Goal: Transaction & Acquisition: Obtain resource

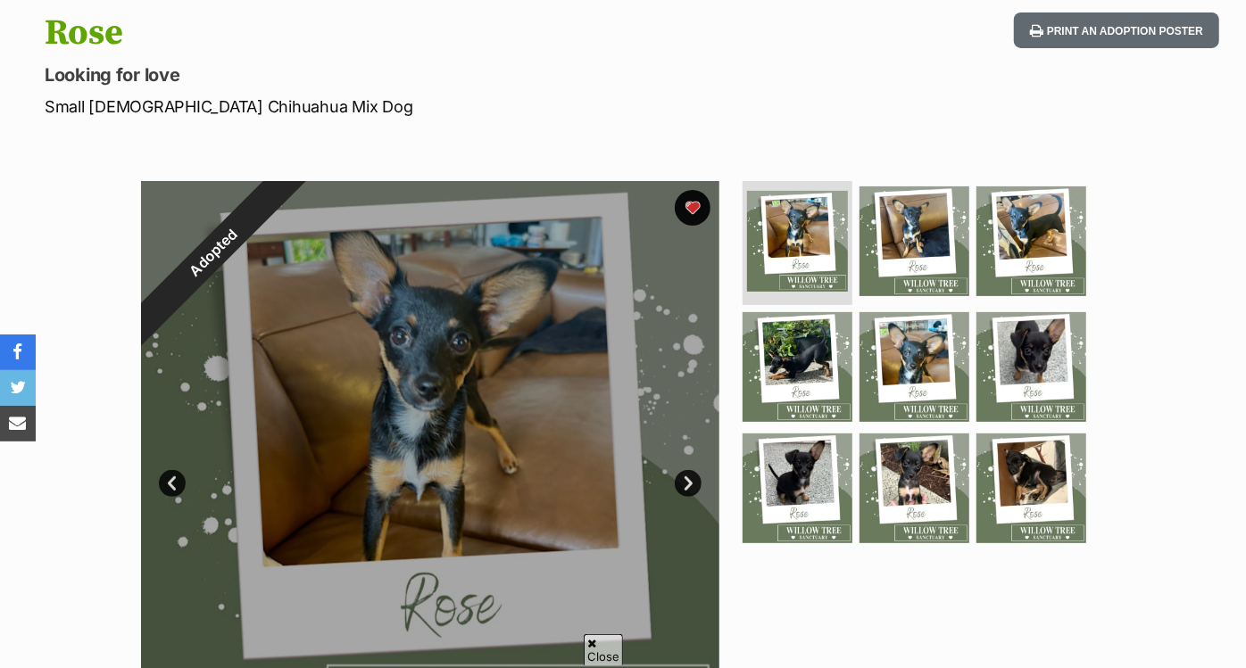
scroll to position [194, 0]
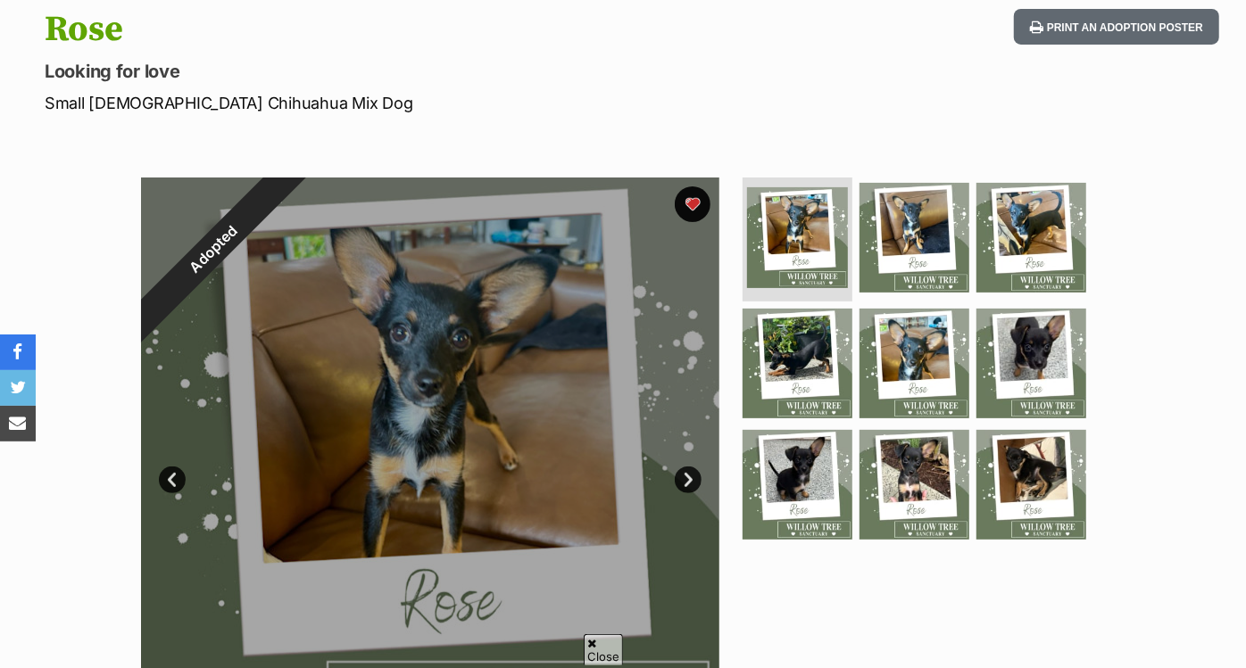
click at [353, 193] on div at bounding box center [430, 467] width 578 height 578
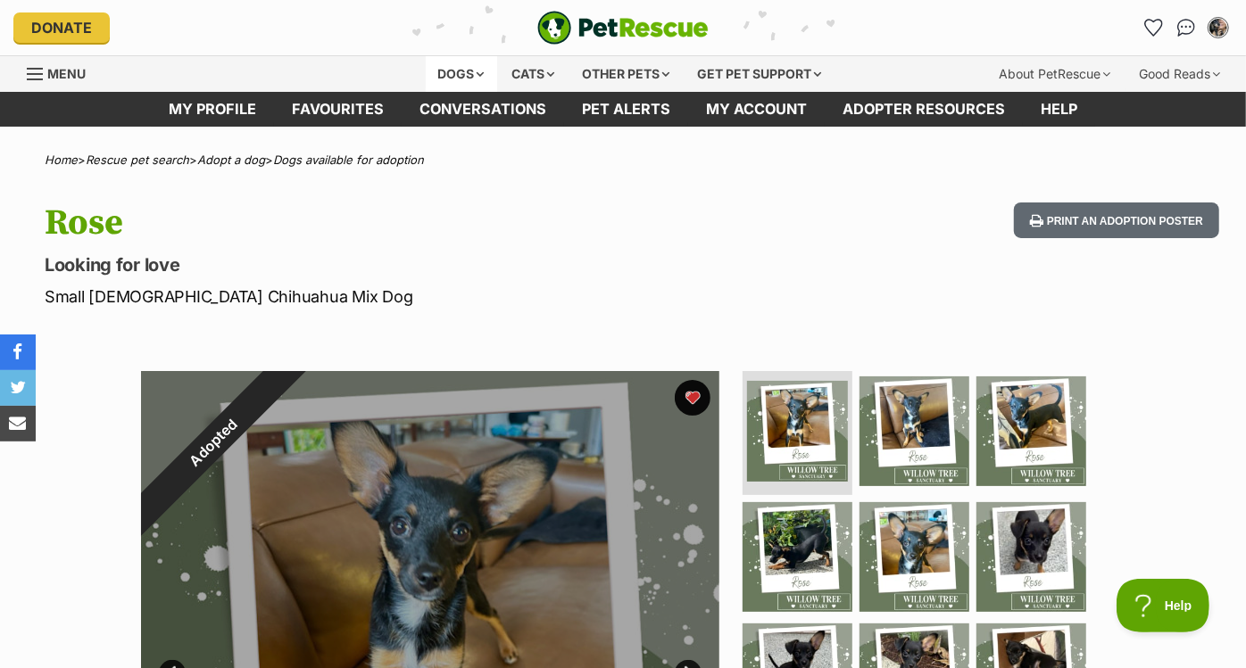
scroll to position [0, 0]
click at [464, 69] on div "Dogs" at bounding box center [461, 74] width 71 height 36
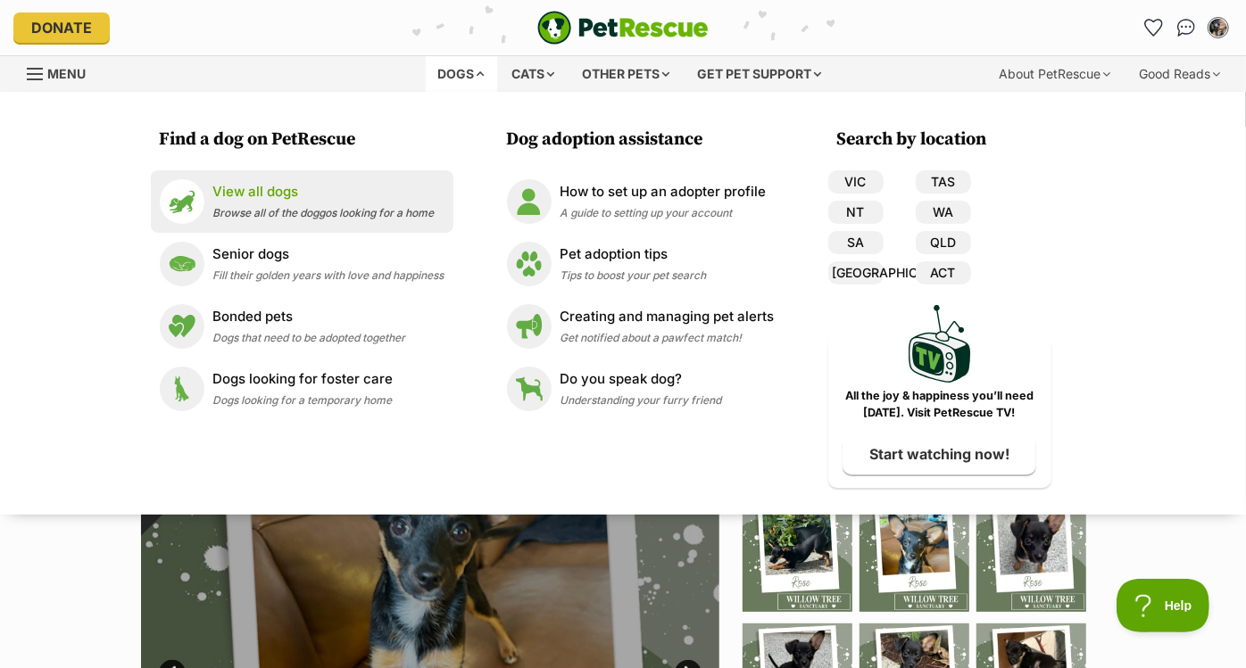
click at [340, 179] on link "View all dogs Browse all of the doggos looking for a home" at bounding box center [302, 201] width 285 height 45
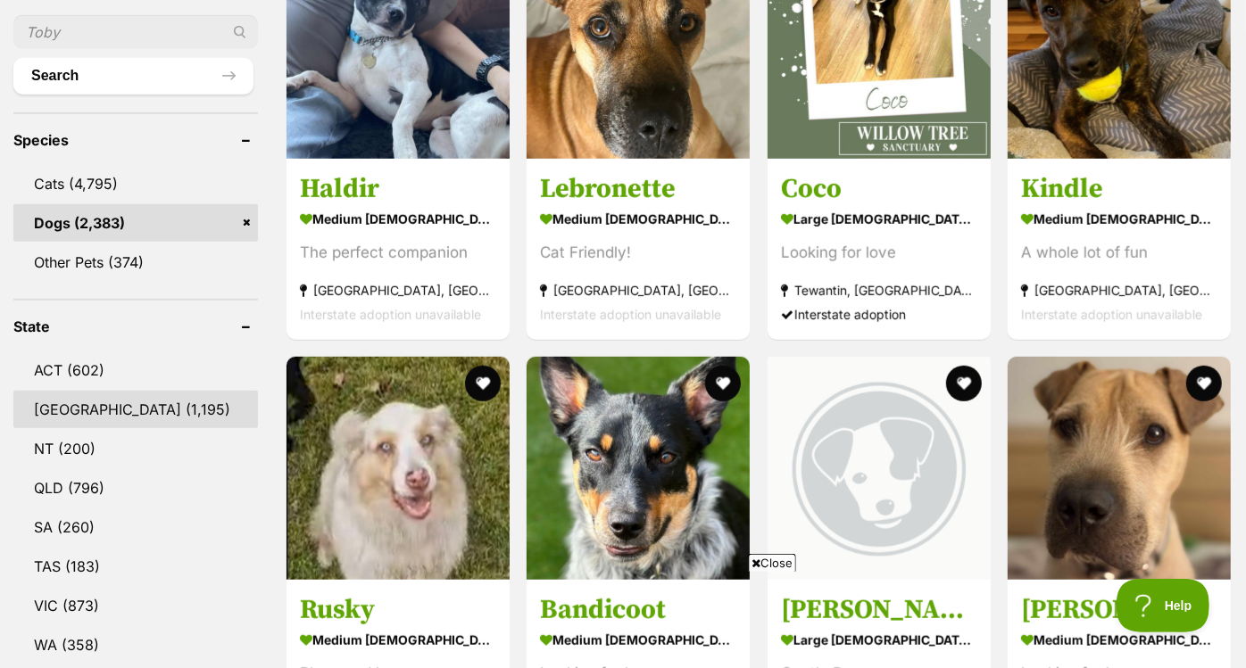
click at [146, 391] on link "NSW (1,195)" at bounding box center [135, 409] width 244 height 37
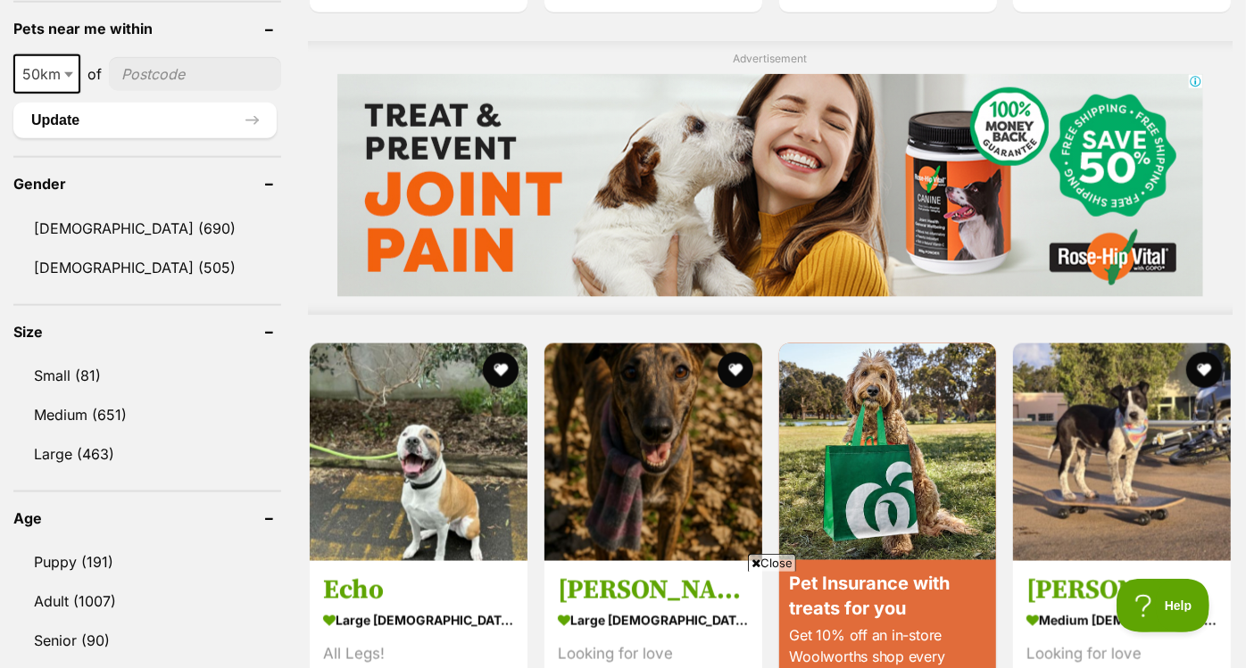
scroll to position [1385, 0]
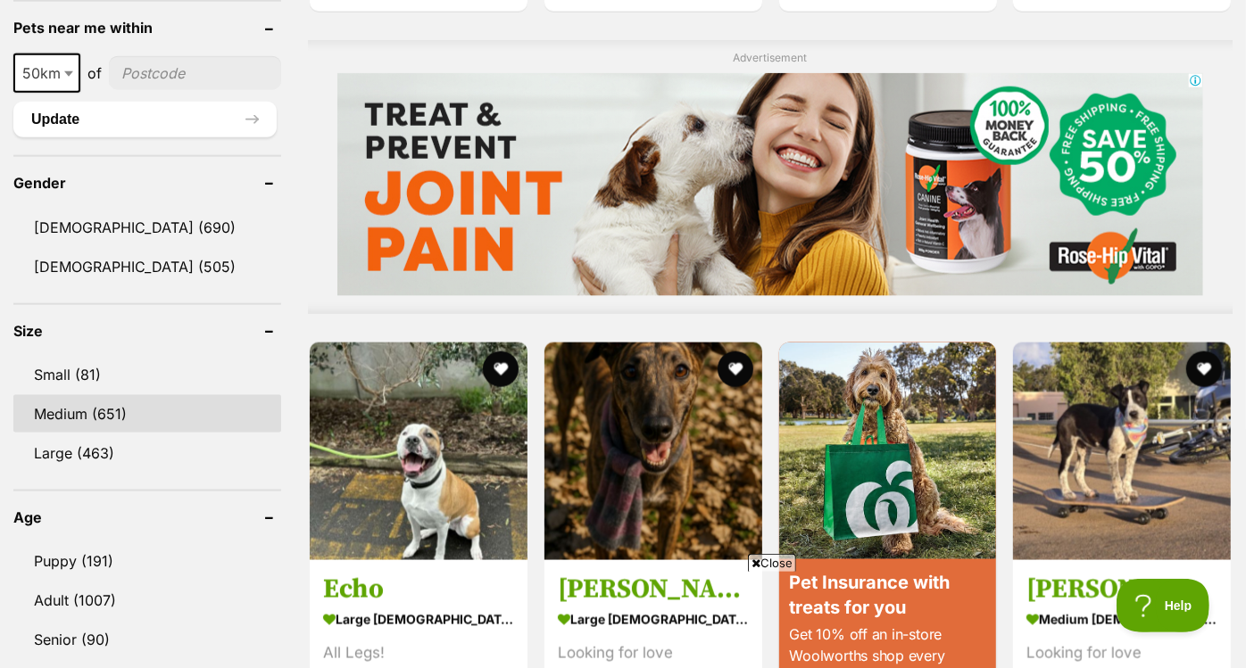
click at [117, 412] on link "Medium (651)" at bounding box center [147, 413] width 268 height 37
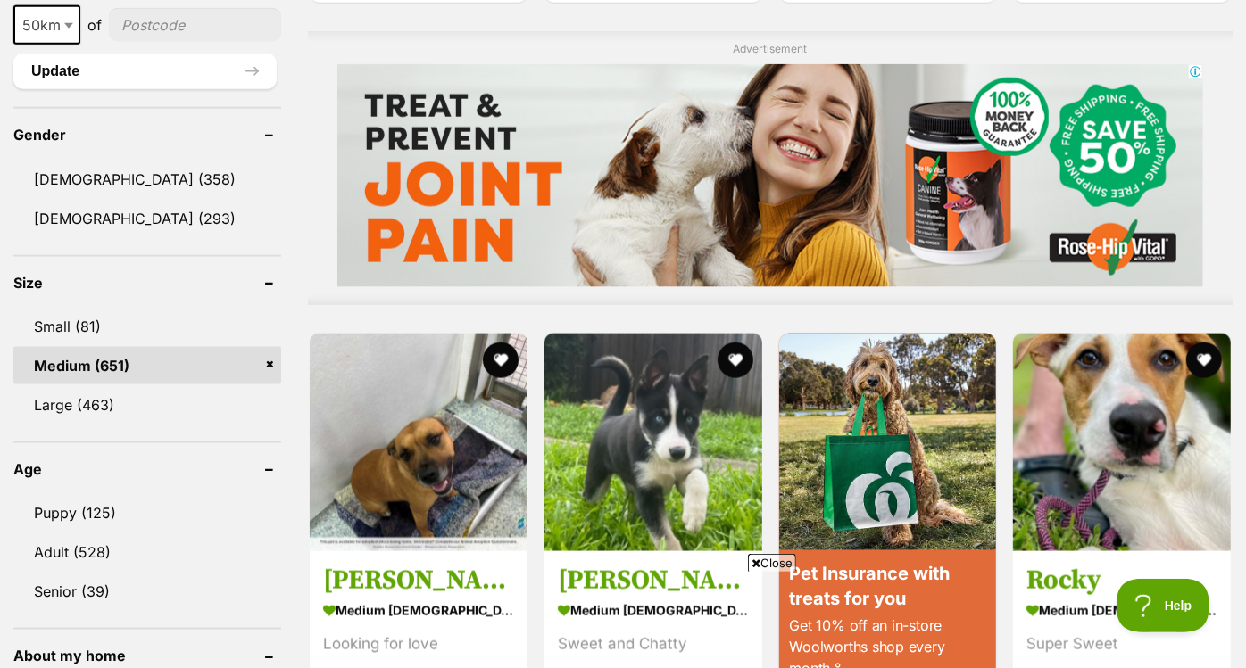
click at [272, 363] on link "Medium (651)" at bounding box center [147, 365] width 268 height 37
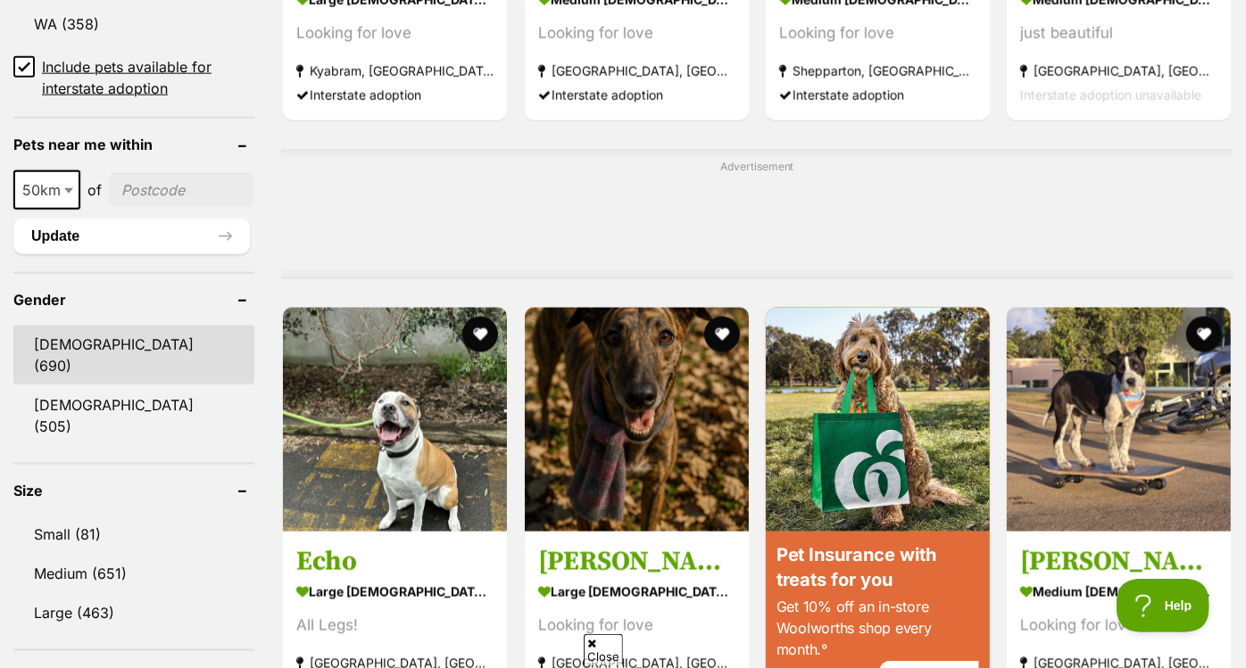
scroll to position [1290, 0]
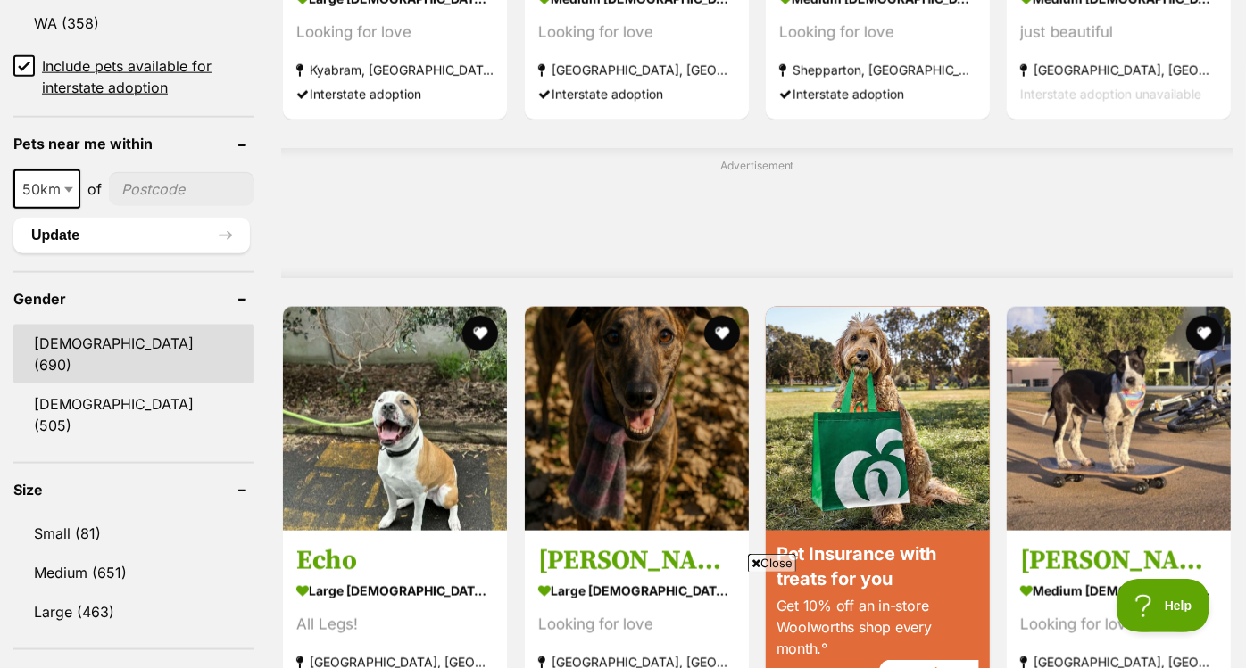
click at [127, 327] on link "[DEMOGRAPHIC_DATA] (690)" at bounding box center [133, 354] width 241 height 59
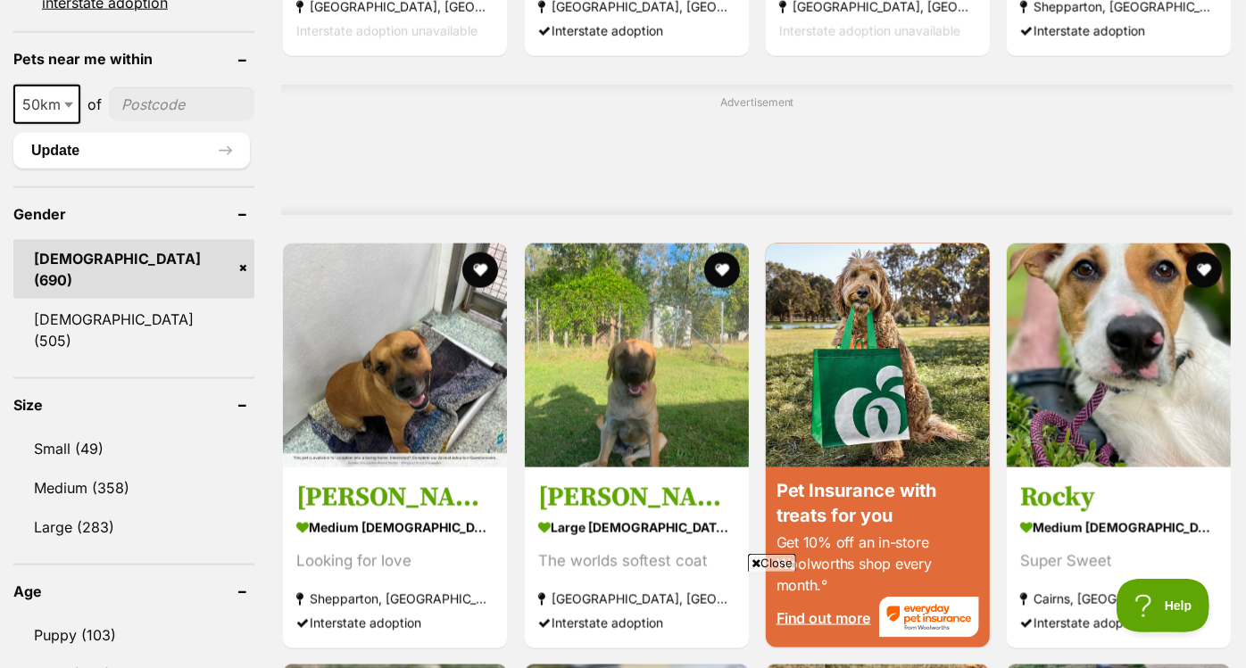
scroll to position [1378, 0]
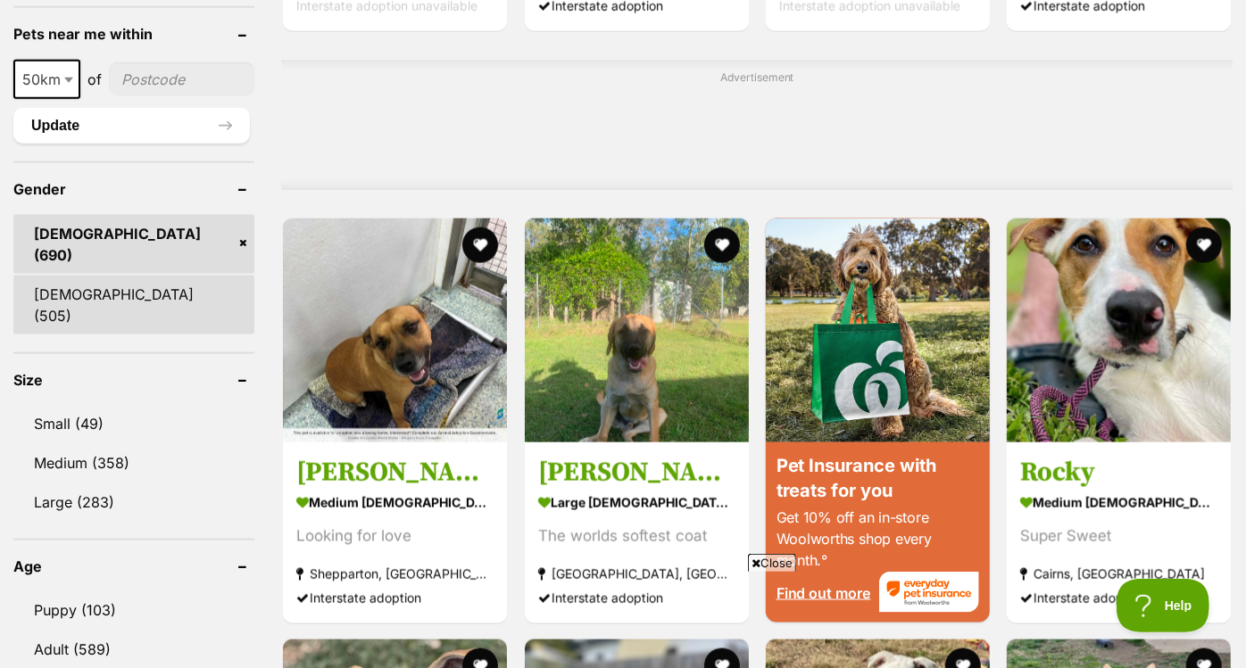
click at [108, 276] on link "[DEMOGRAPHIC_DATA] (505)" at bounding box center [133, 305] width 241 height 59
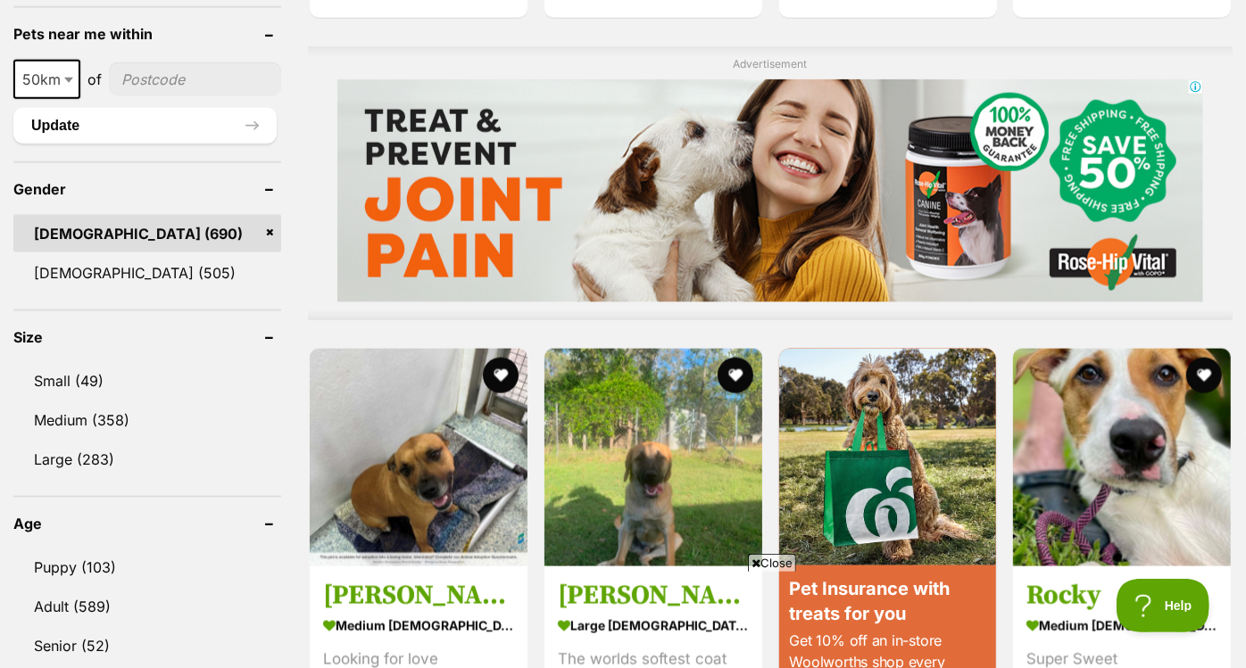
scroll to position [0, 0]
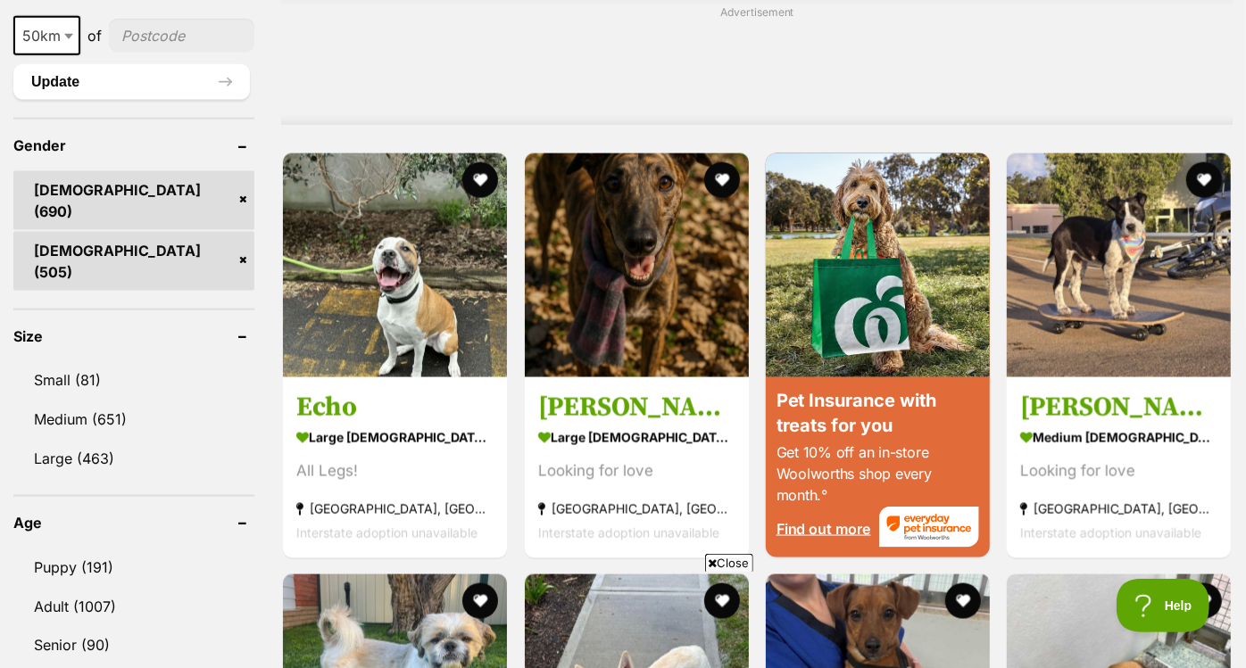
scroll to position [1488, 0]
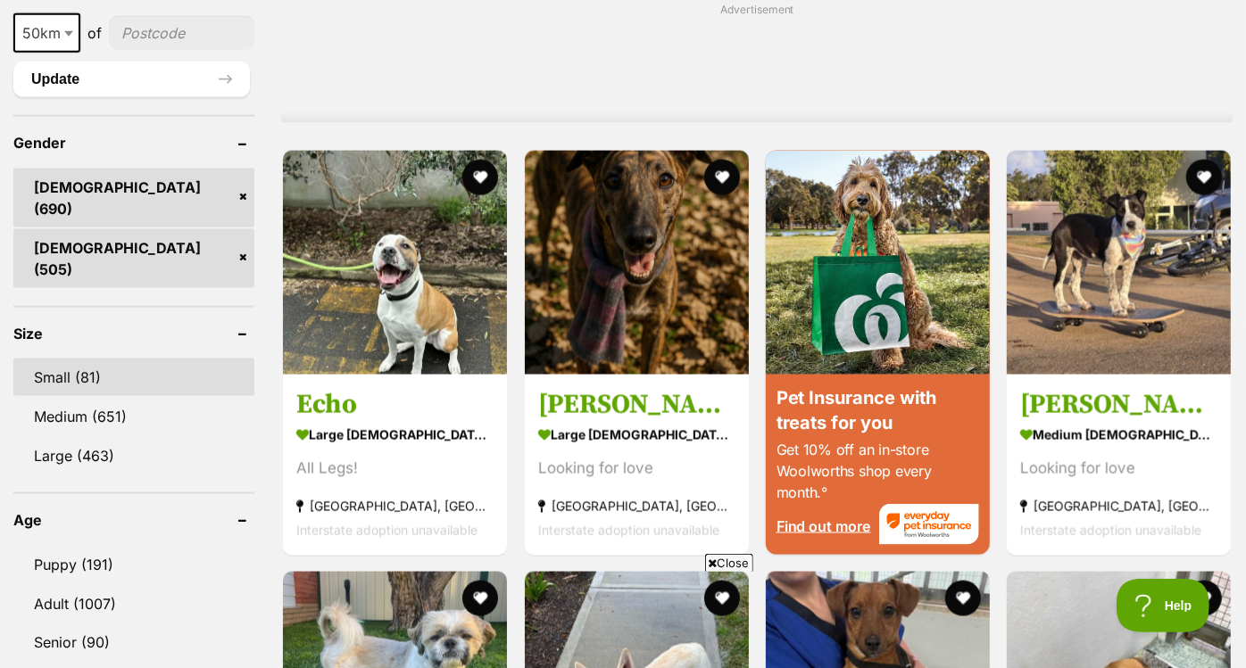
click at [83, 359] on link "Small (81)" at bounding box center [133, 377] width 241 height 37
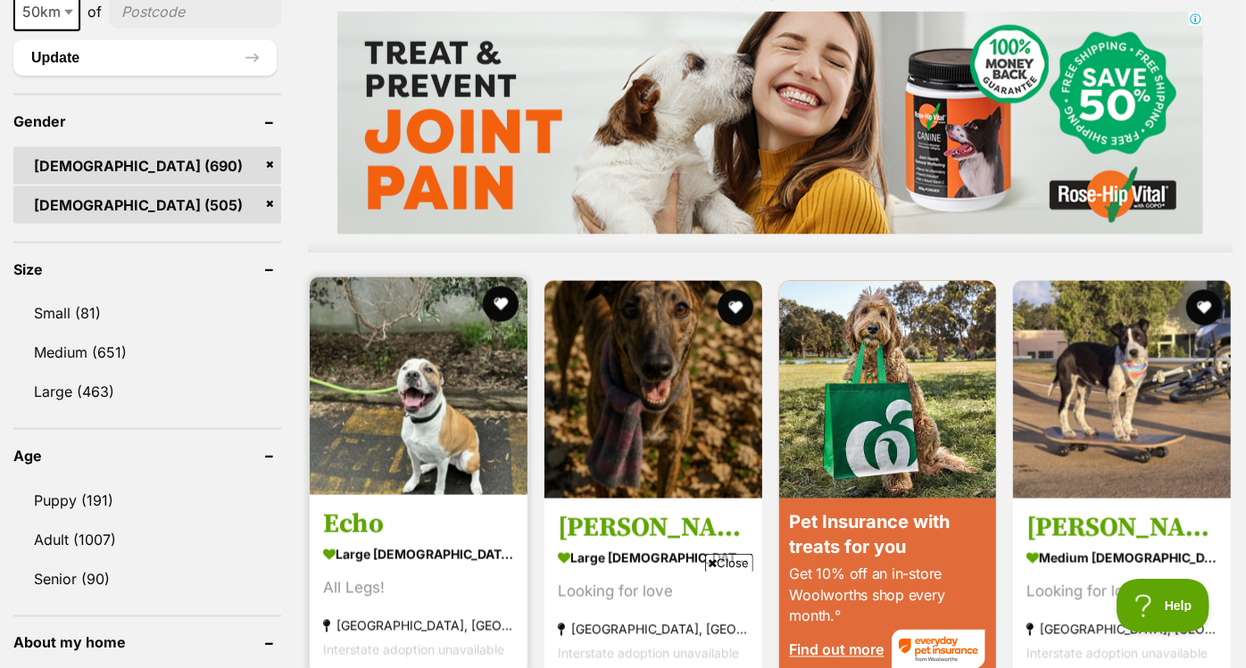
scroll to position [0, 0]
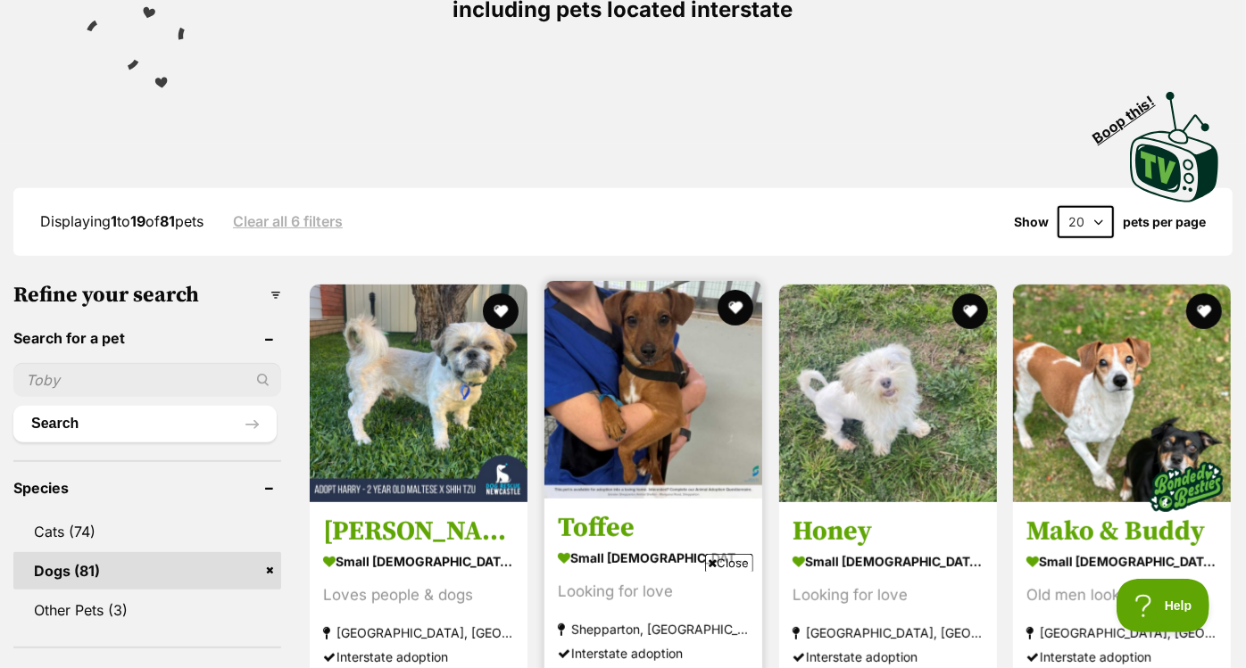
click at [694, 345] on img at bounding box center [653, 390] width 218 height 218
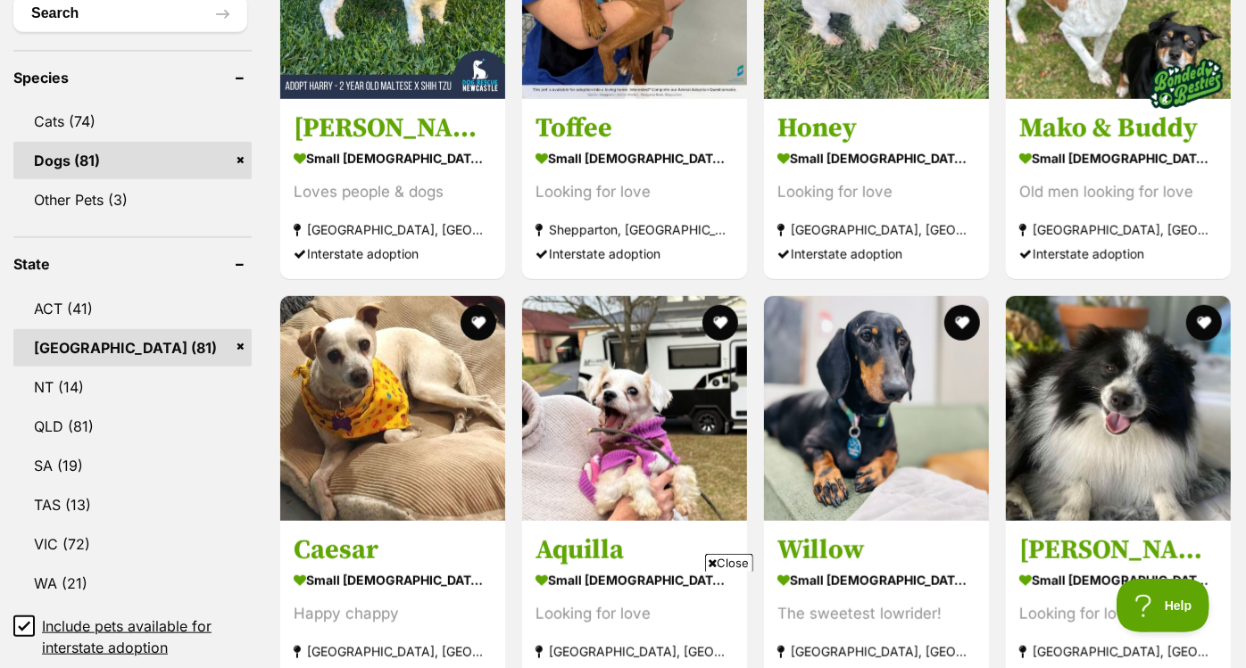
scroll to position [869, 0]
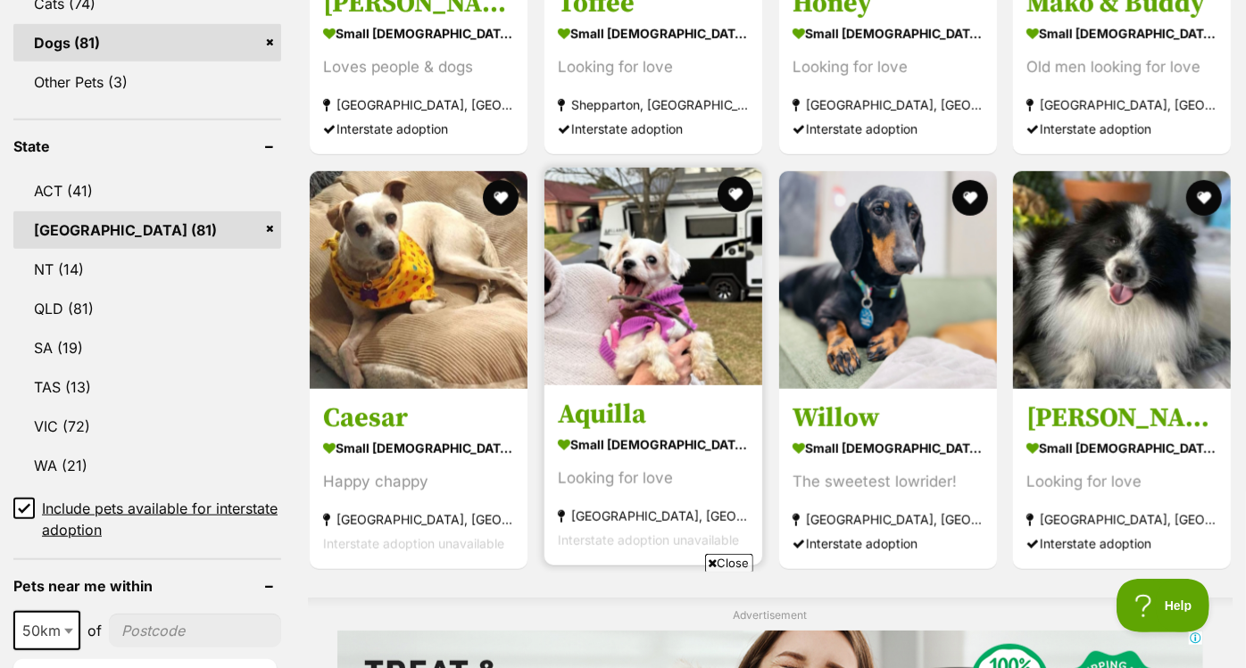
click at [704, 214] on img at bounding box center [653, 277] width 218 height 218
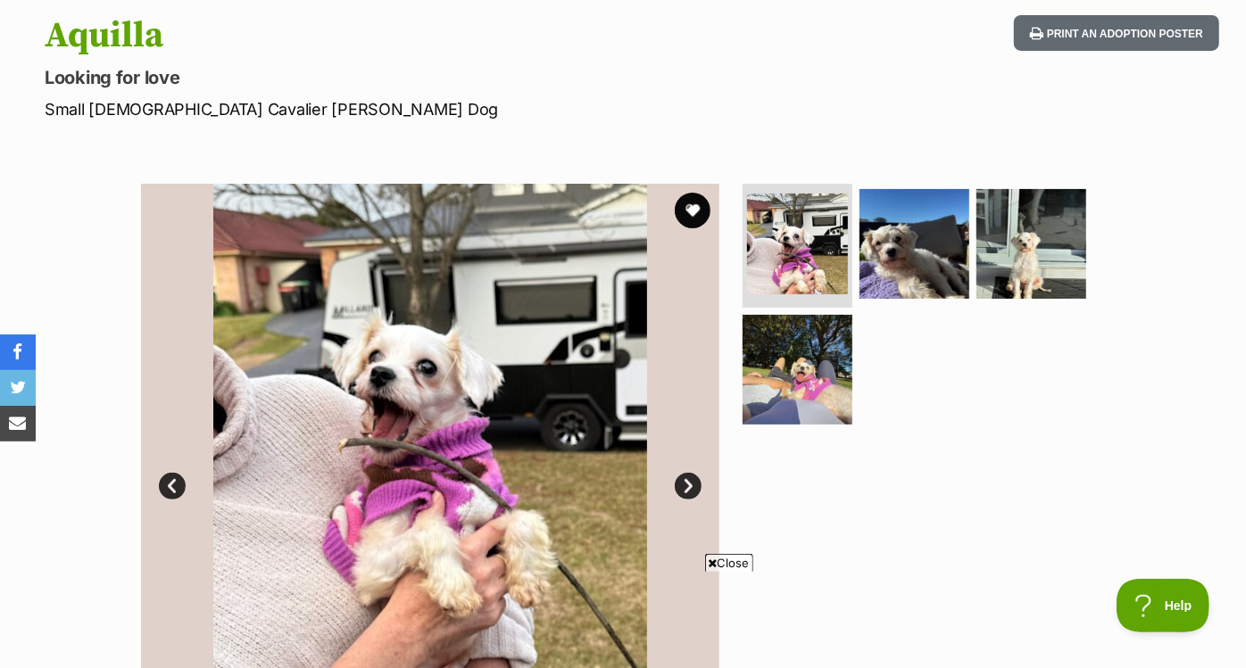
scroll to position [189, 0]
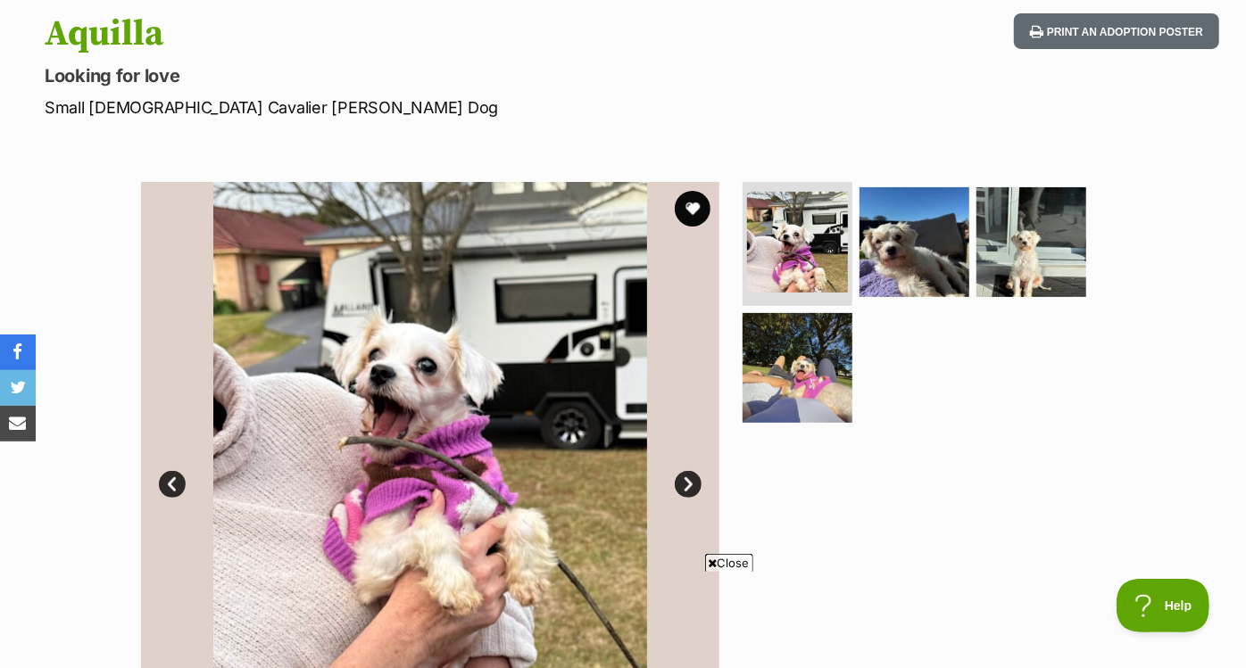
click at [682, 474] on link "Next" at bounding box center [687, 484] width 27 height 27
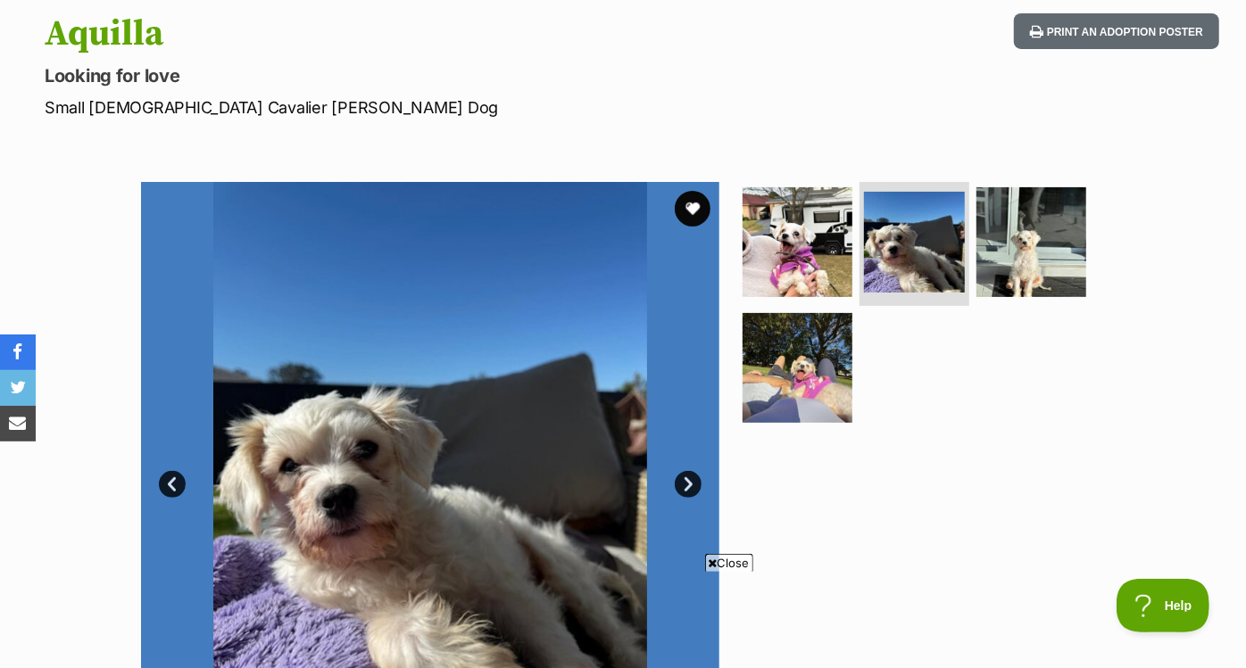
click at [682, 474] on link "Next" at bounding box center [687, 484] width 27 height 27
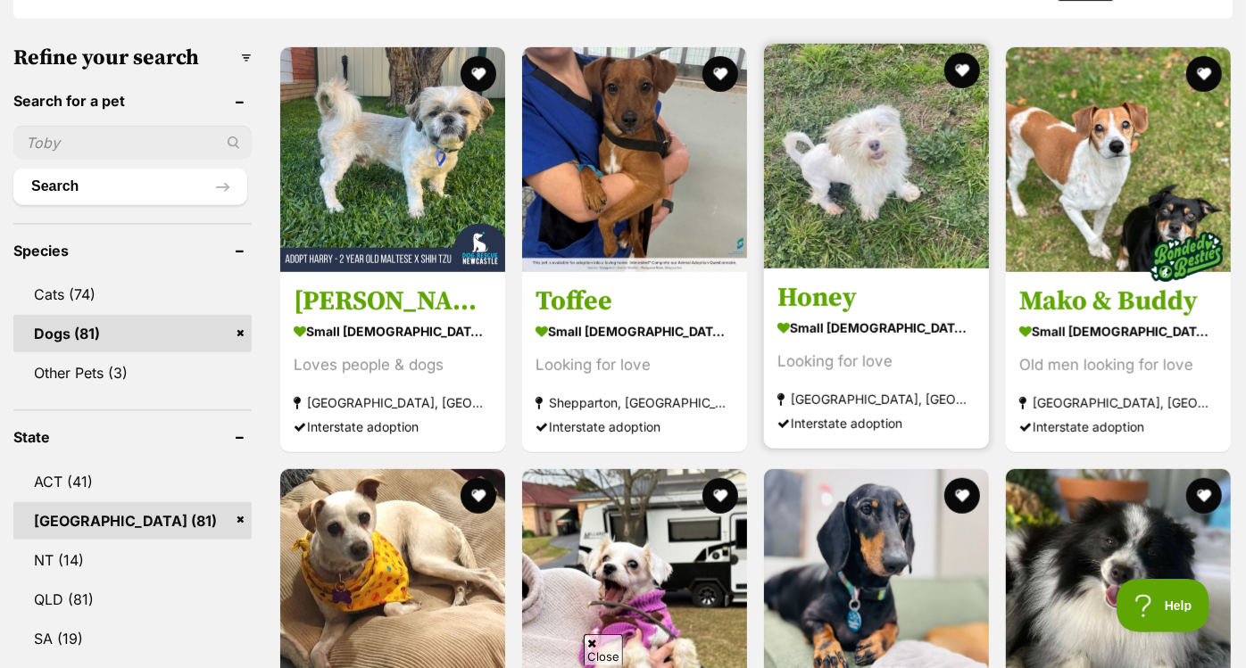
click at [815, 203] on img at bounding box center [876, 156] width 225 height 225
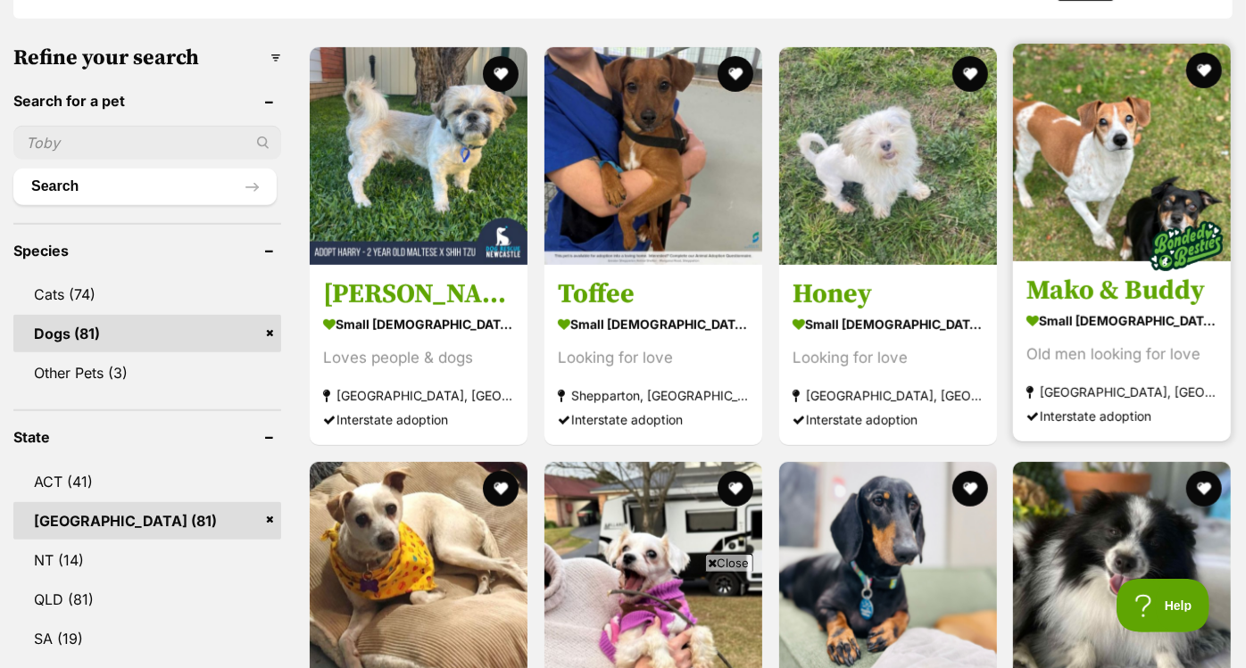
click at [1096, 146] on img at bounding box center [1122, 153] width 218 height 218
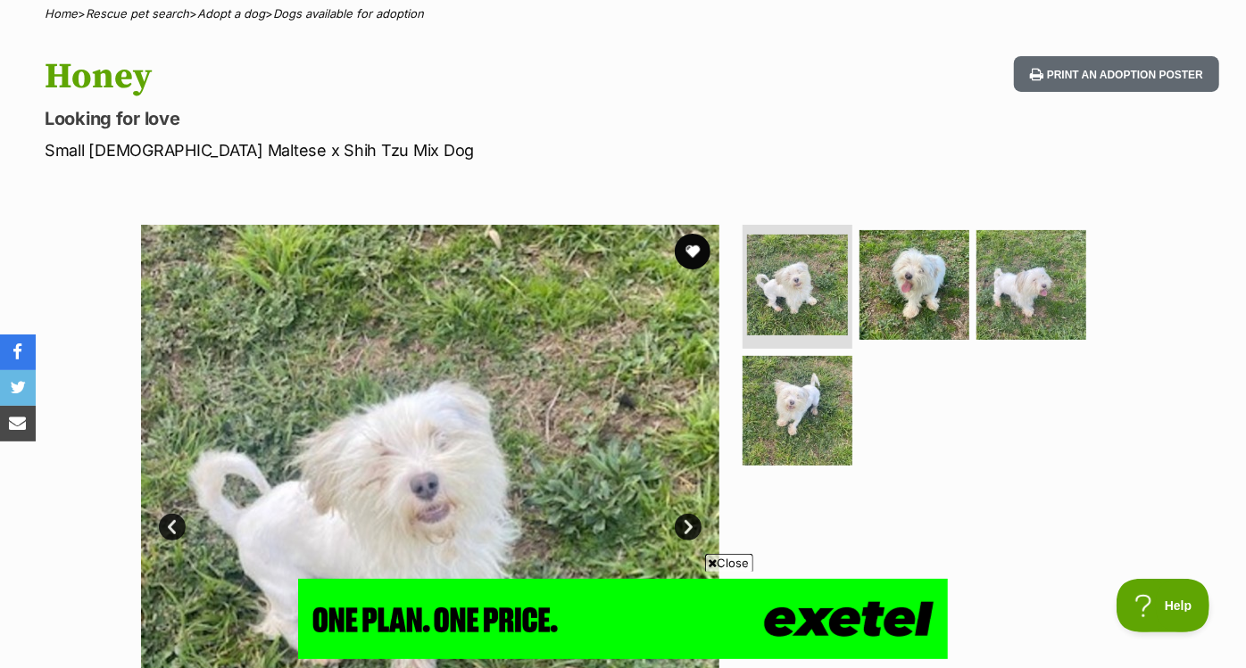
click at [691, 505] on img at bounding box center [430, 514] width 578 height 578
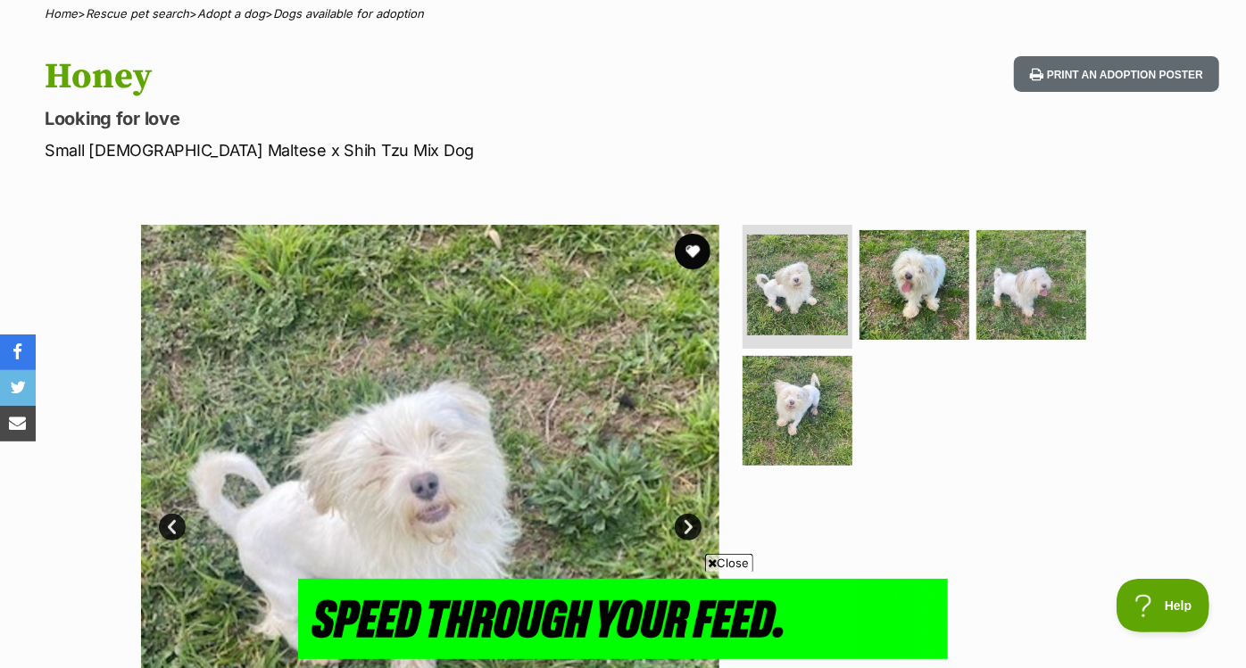
click at [691, 505] on img at bounding box center [430, 514] width 578 height 578
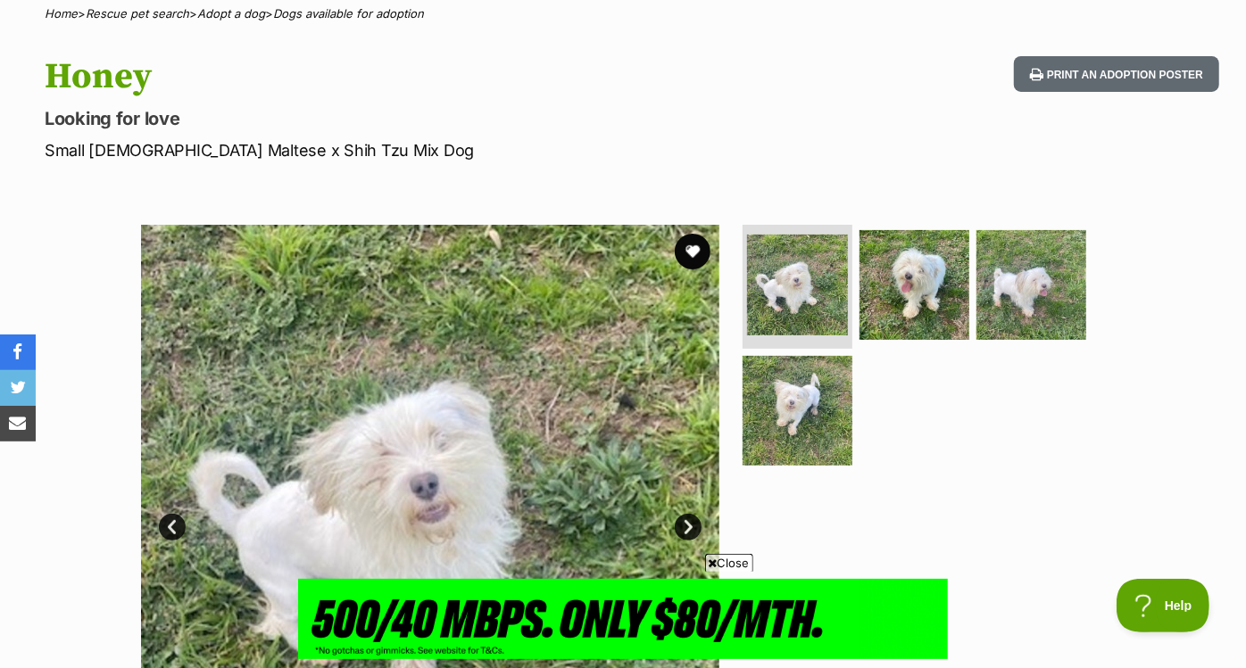
click at [688, 510] on img at bounding box center [430, 514] width 578 height 578
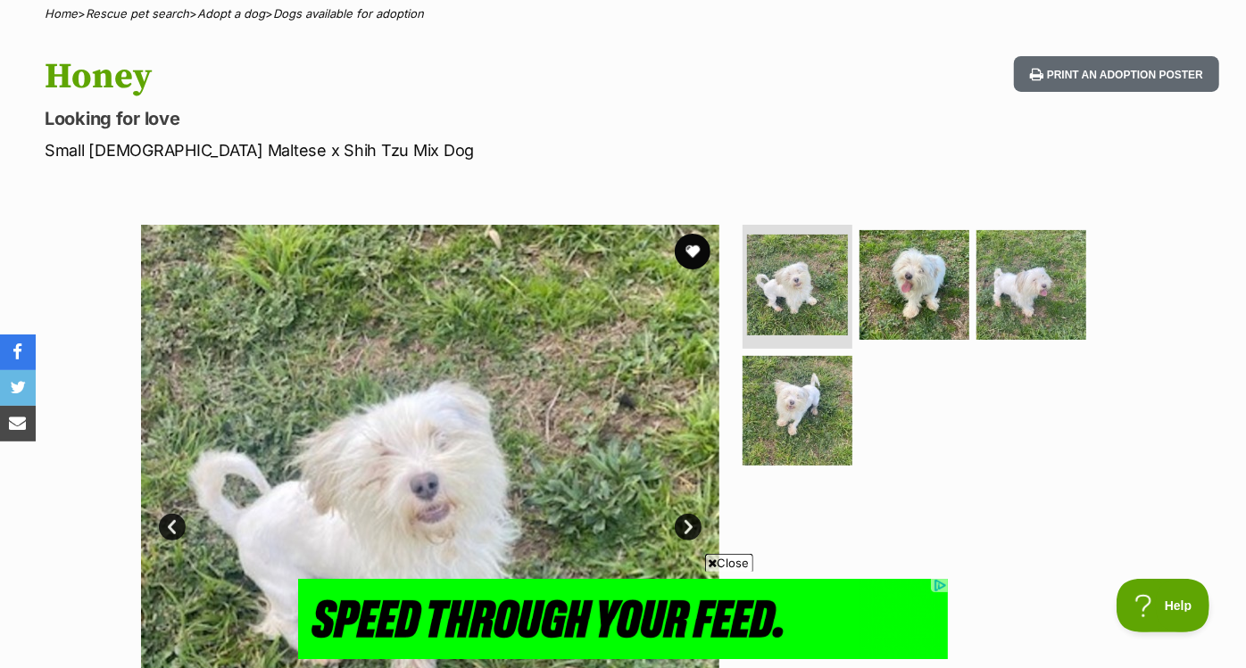
click at [677, 523] on link "Next" at bounding box center [687, 527] width 27 height 27
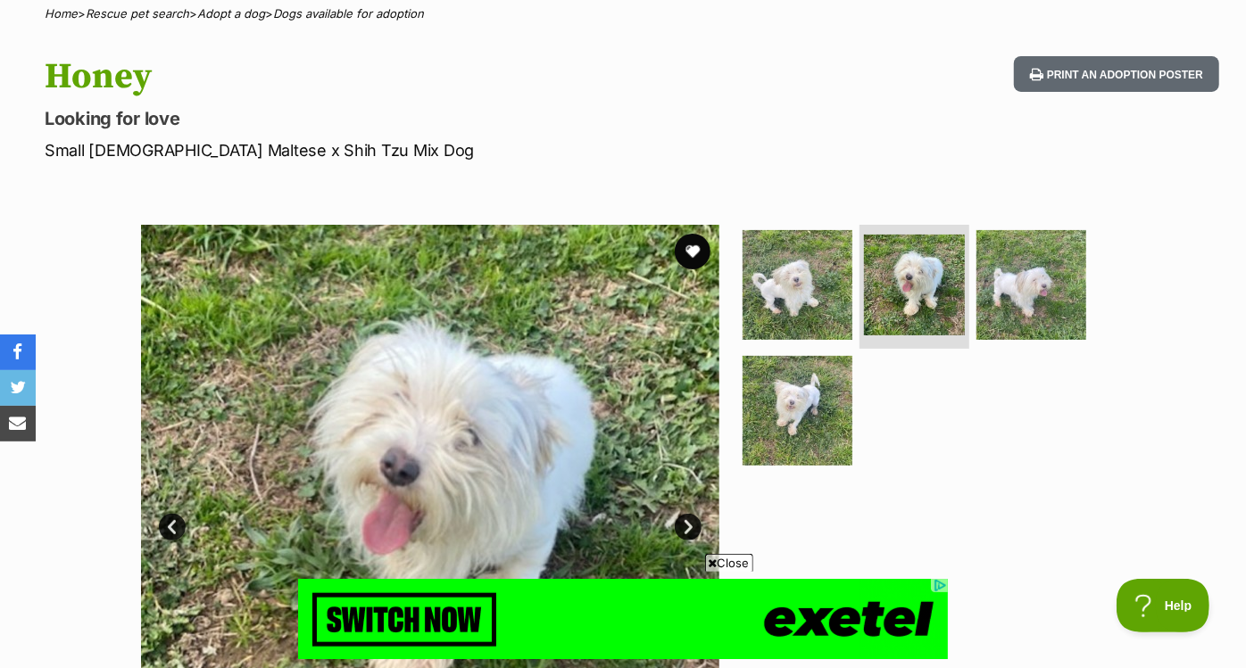
click at [677, 523] on link "Next" at bounding box center [687, 527] width 27 height 27
